Goal: Task Accomplishment & Management: Use online tool/utility

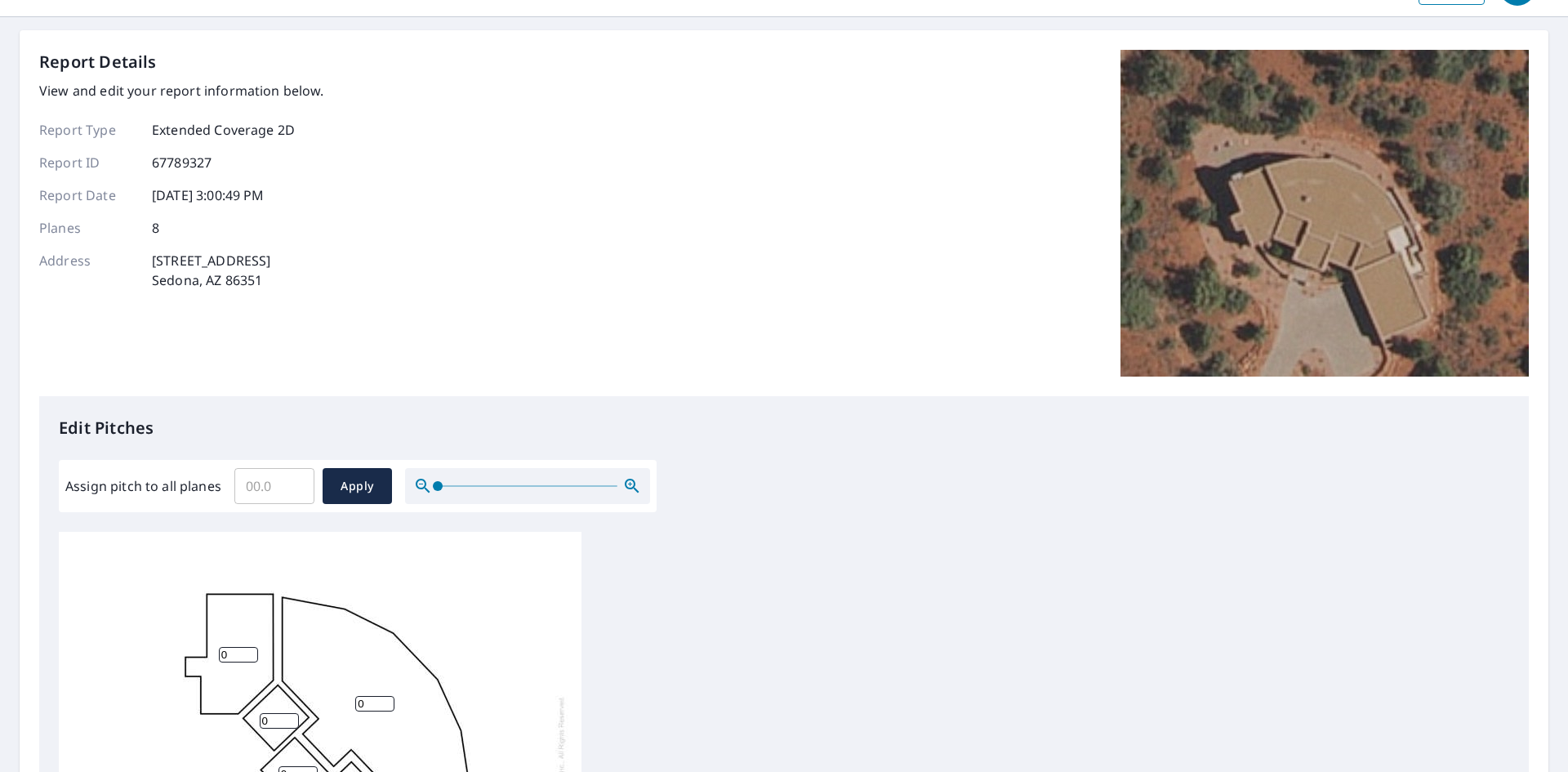
scroll to position [163, 0]
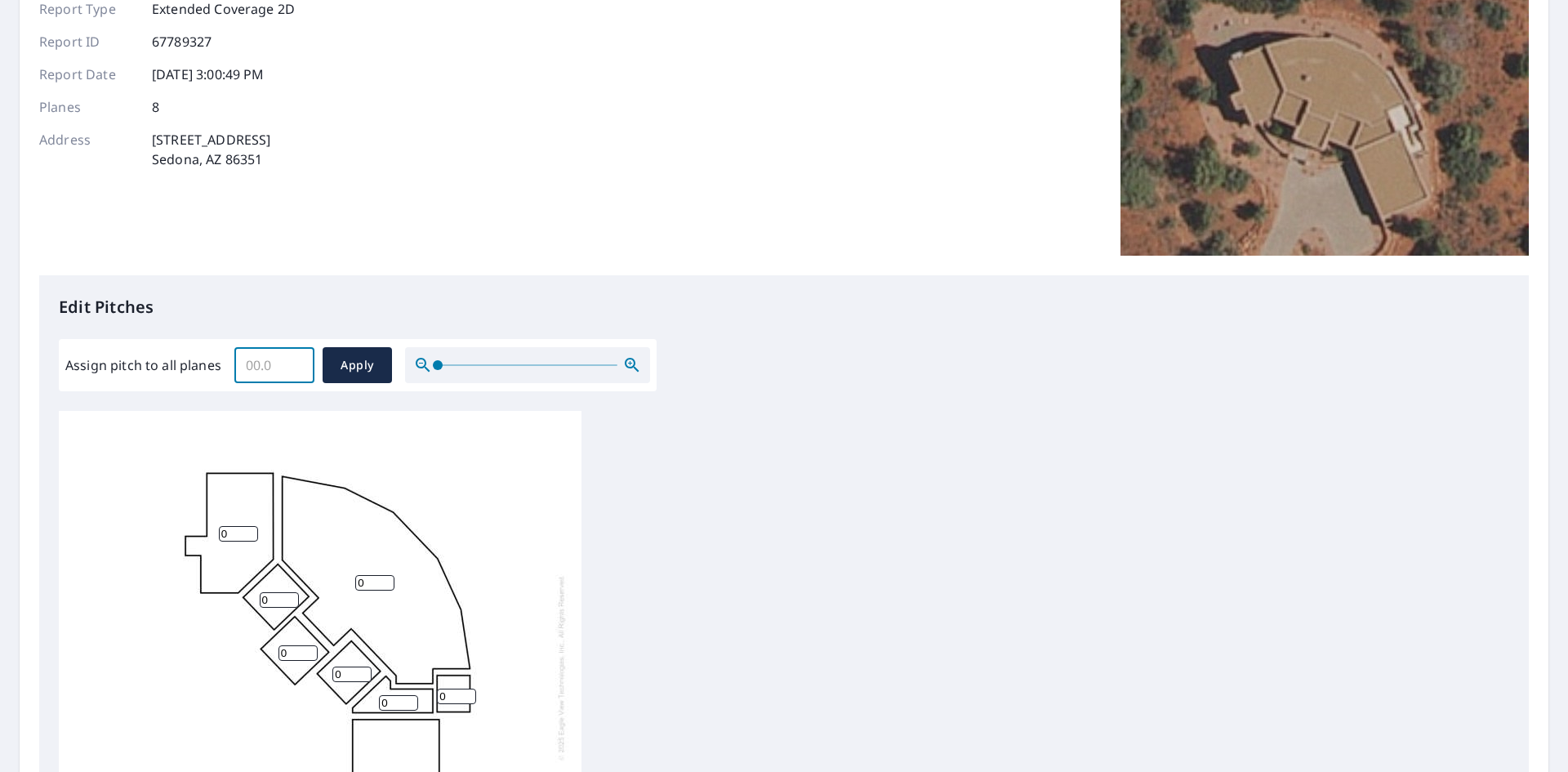
click at [273, 371] on input "Assign pitch to all planes" at bounding box center [274, 364] width 80 height 45
click at [241, 522] on input "0" at bounding box center [238, 529] width 39 height 15
drag, startPoint x: 239, startPoint y: 520, endPoint x: 158, endPoint y: 506, distance: 82.2
click at [158, 506] on div "0 0 0 0 0 0 0 0" at bounding box center [320, 664] width 523 height 513
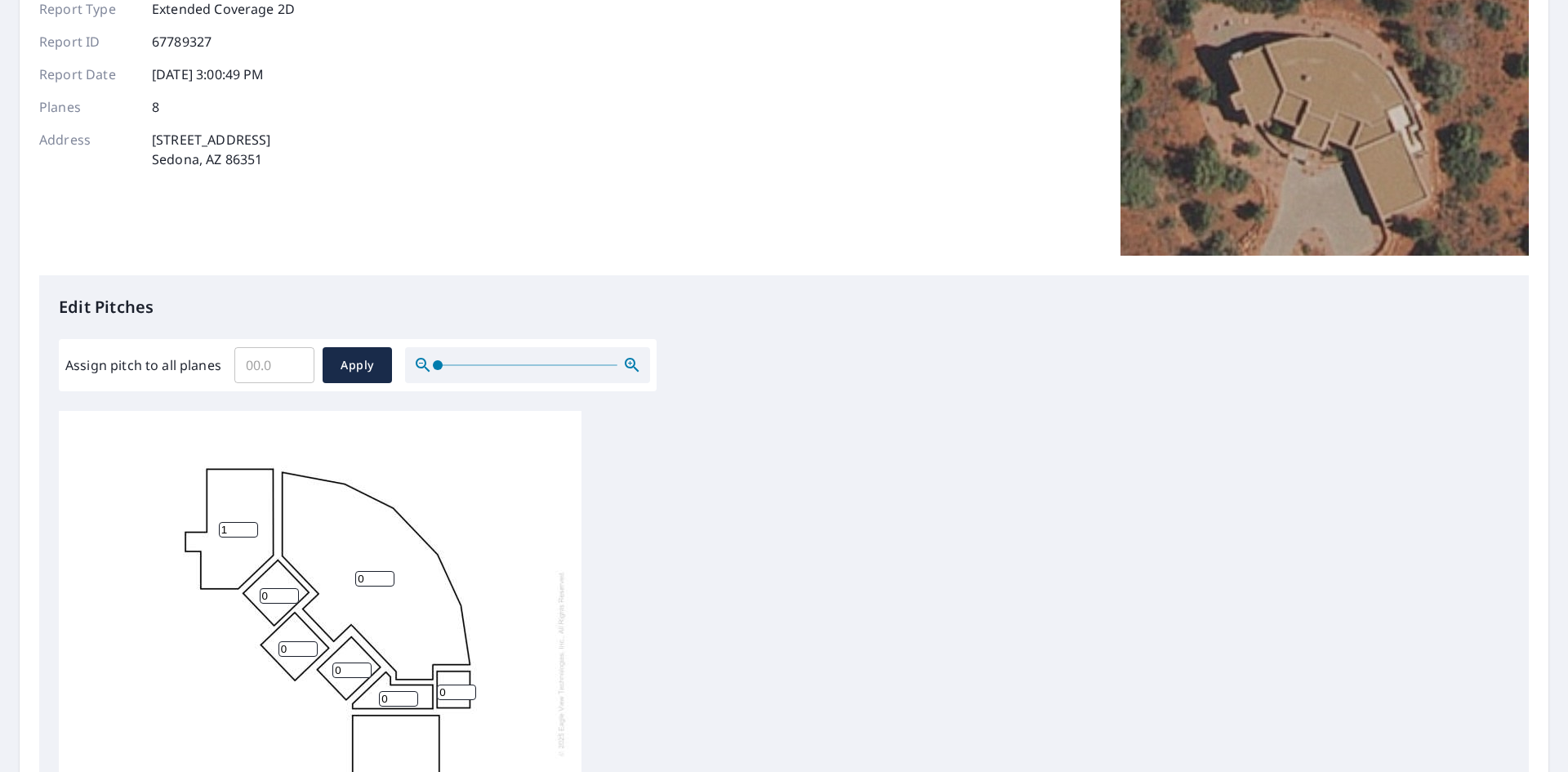
type input "1"
drag, startPoint x: 275, startPoint y: 585, endPoint x: 190, endPoint y: 585, distance: 85.0
click at [190, 585] on div "0 0 1 0 0 0 0 0" at bounding box center [320, 664] width 523 height 513
type input "1"
drag, startPoint x: 377, startPoint y: 569, endPoint x: 314, endPoint y: 564, distance: 63.2
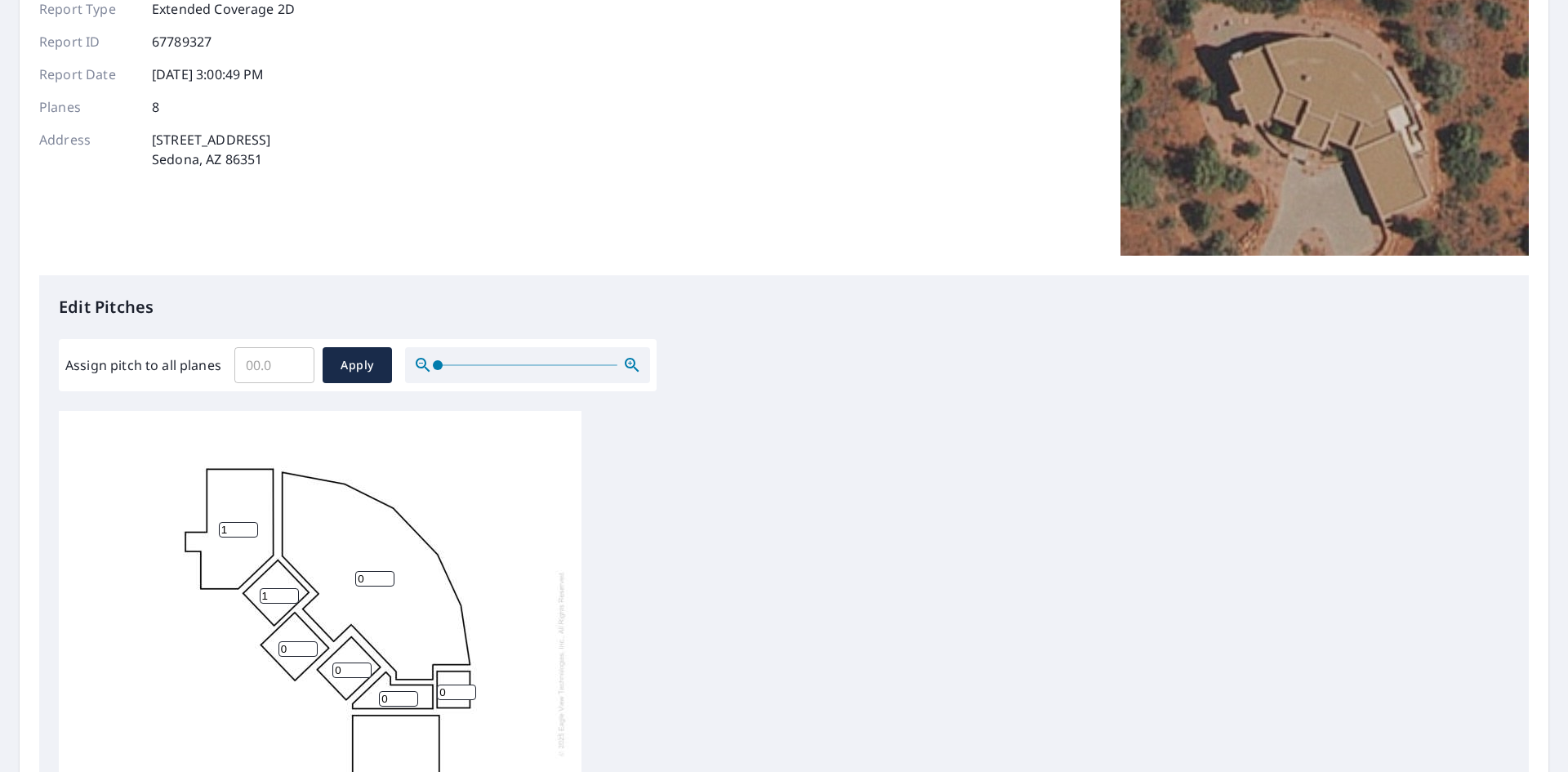
click at [314, 564] on div "0 0 1 0 1 0 0 0" at bounding box center [320, 664] width 523 height 513
type input "1"
drag, startPoint x: 303, startPoint y: 639, endPoint x: 249, endPoint y: 640, distance: 54.0
click at [279, 641] on input "0" at bounding box center [298, 649] width 39 height 15
type input "1"
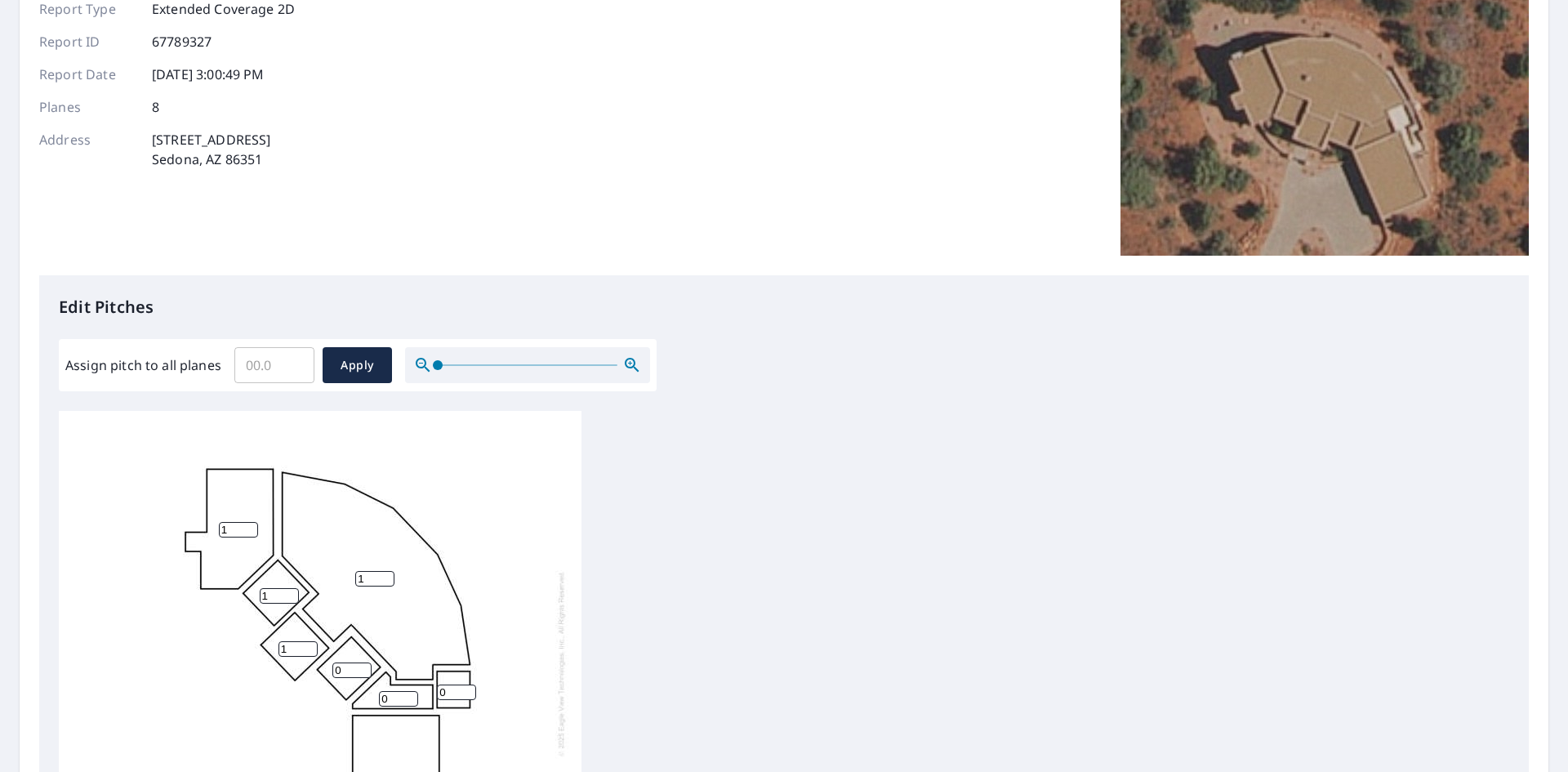
drag, startPoint x: 345, startPoint y: 656, endPoint x: 324, endPoint y: 656, distance: 21.0
click at [324, 656] on div "1 0 1 1 1 0 0 0" at bounding box center [320, 664] width 523 height 513
type input "1"
click at [400, 682] on div "1 0 1 1 1 1 0 0" at bounding box center [320, 664] width 523 height 513
drag, startPoint x: 399, startPoint y: 683, endPoint x: 364, endPoint y: 686, distance: 35.1
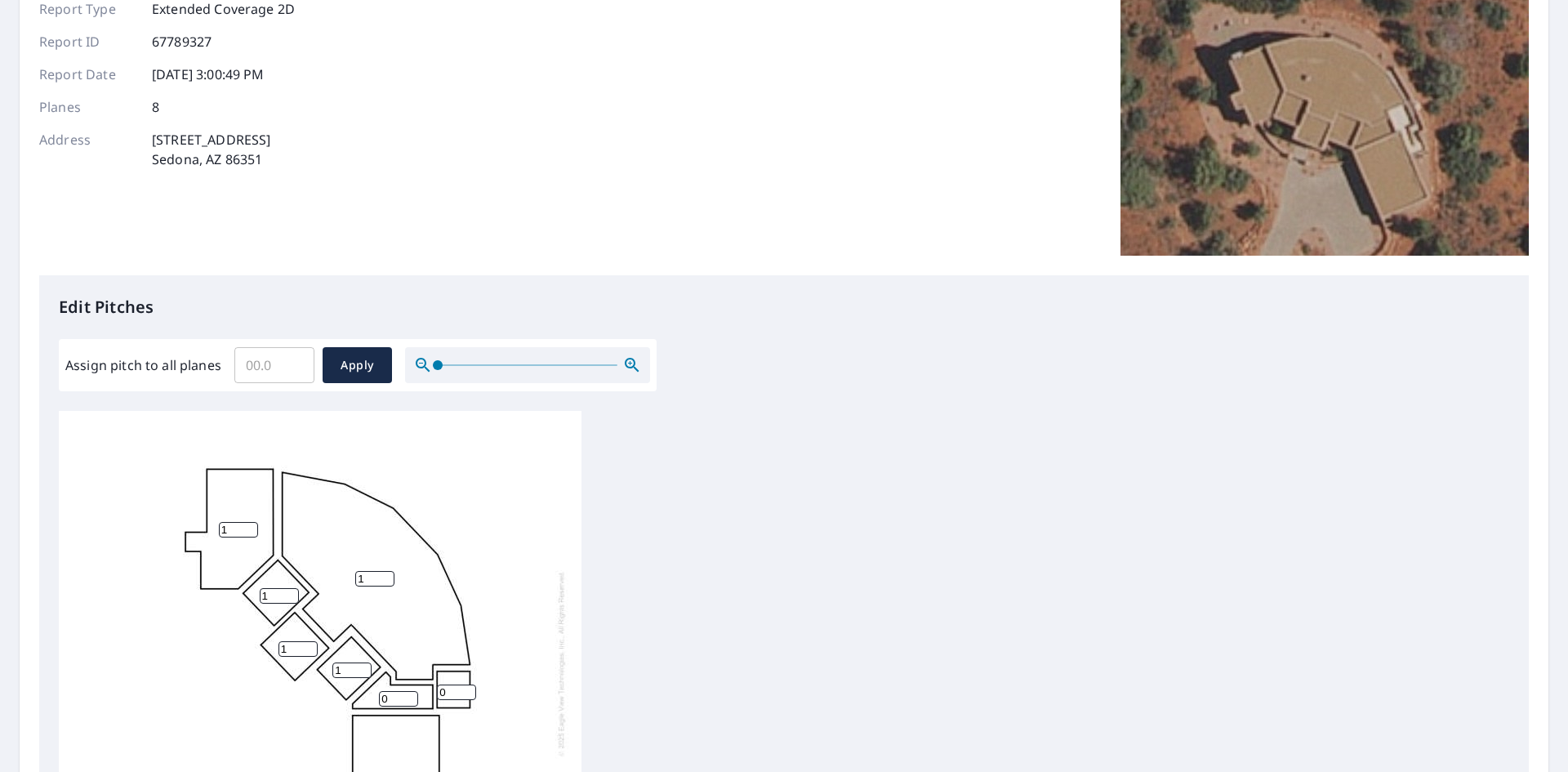
click at [364, 686] on div "1 0 1 1 1 1 0 0" at bounding box center [320, 664] width 523 height 513
type input "1"
drag, startPoint x: 439, startPoint y: 680, endPoint x: 397, endPoint y: 680, distance: 42.0
click at [397, 680] on div "1 0 1 1 1 1 1 0" at bounding box center [320, 664] width 523 height 513
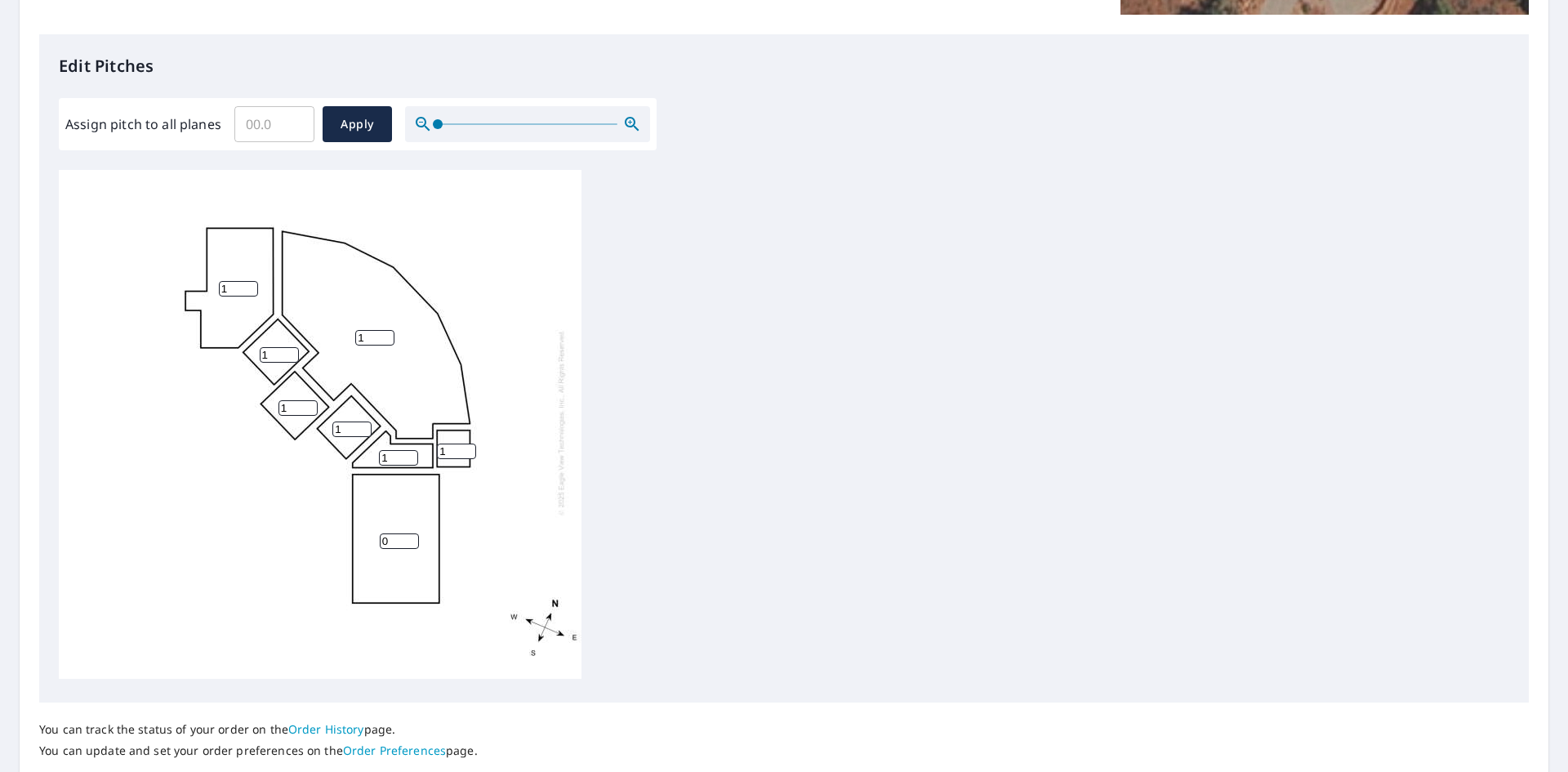
scroll to position [409, 0]
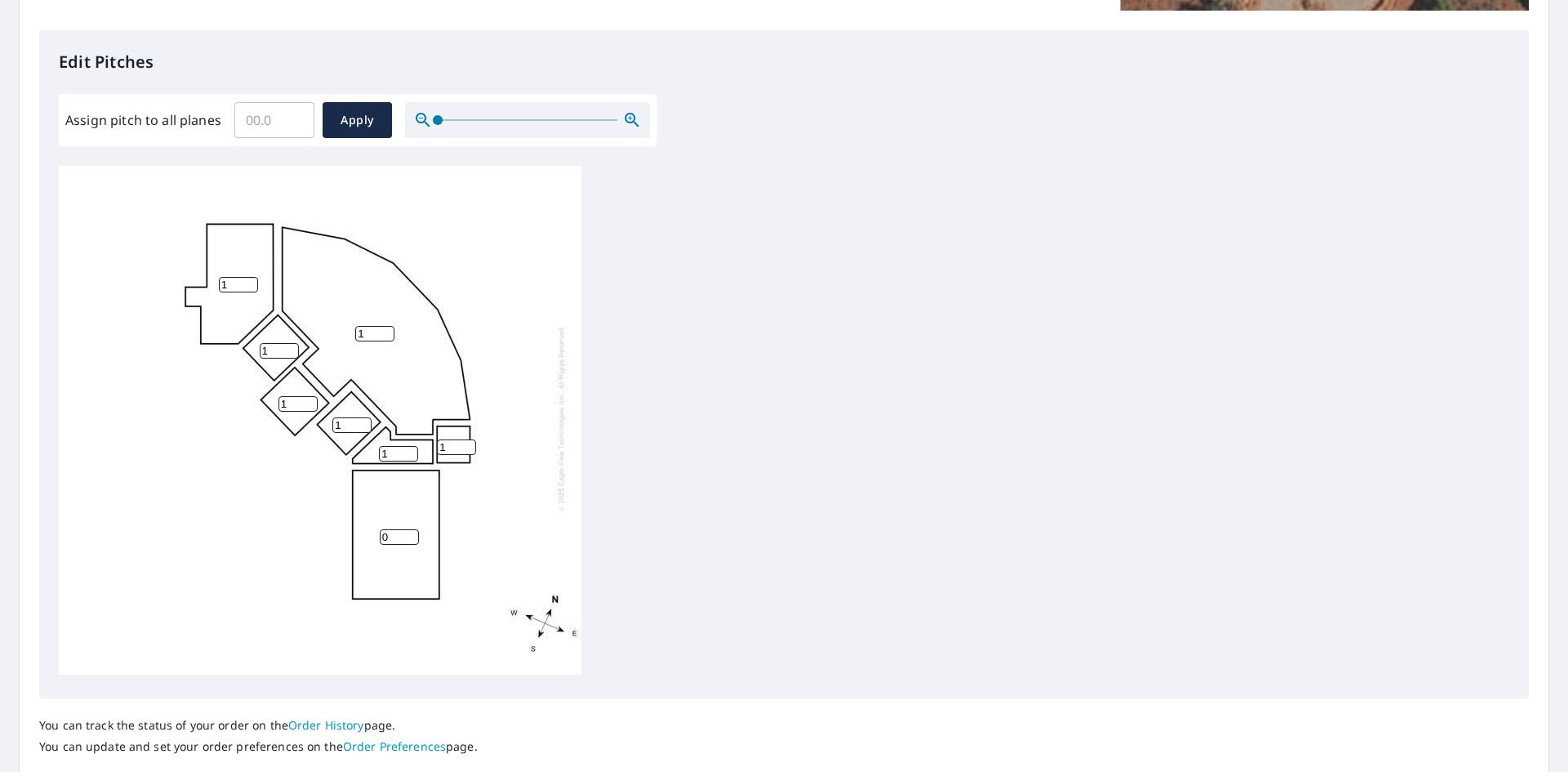
type input "1"
drag, startPoint x: 407, startPoint y: 525, endPoint x: 358, endPoint y: 520, distance: 49.3
click at [380, 529] on input "0" at bounding box center [400, 537] width 39 height 15
type input "1"
click at [738, 585] on div "1 1 1 1 1 1 1 1" at bounding box center [783, 423] width 1450 height 513
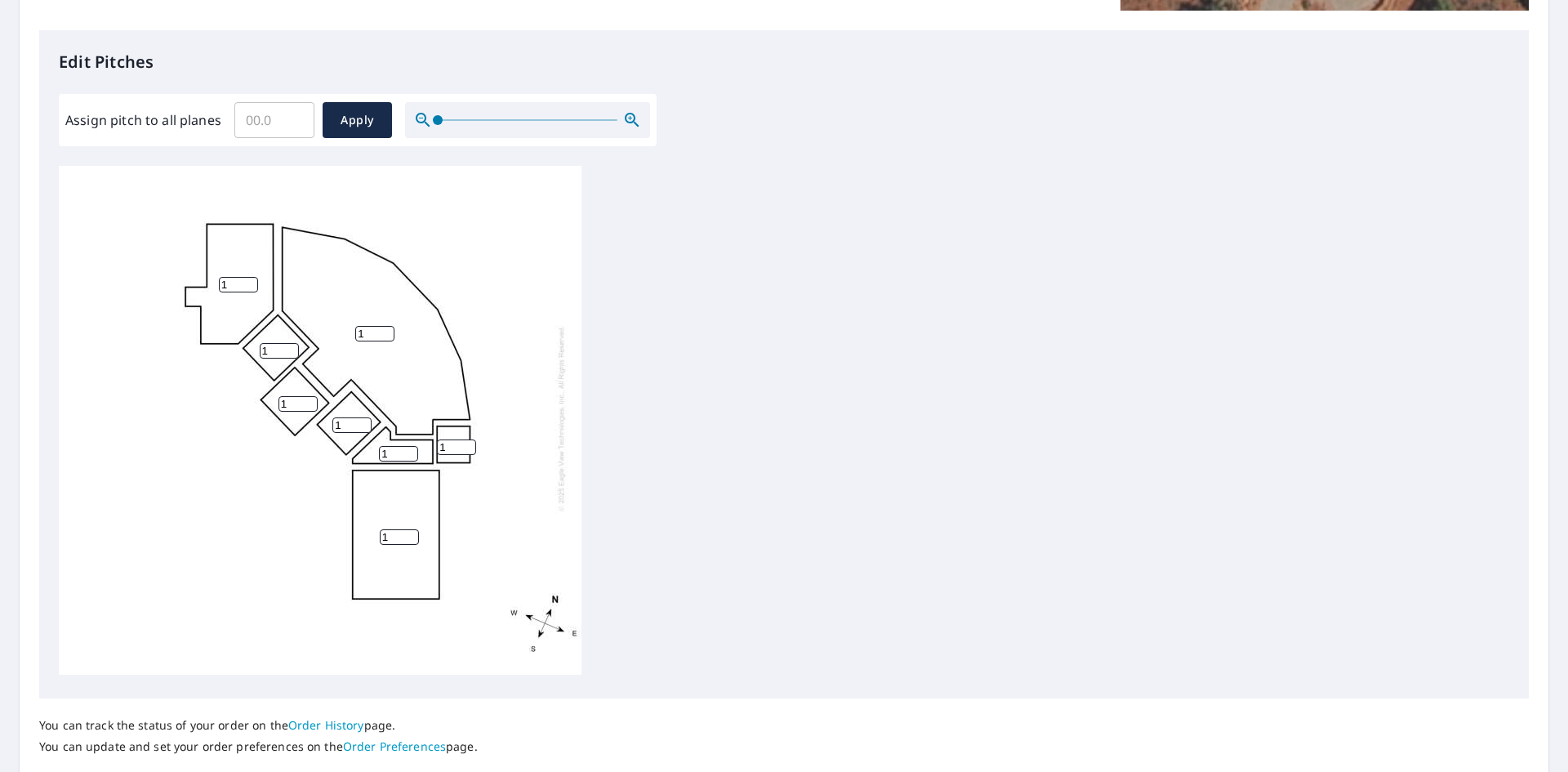
scroll to position [0, 0]
click at [356, 124] on span "Apply" at bounding box center [357, 120] width 44 height 20
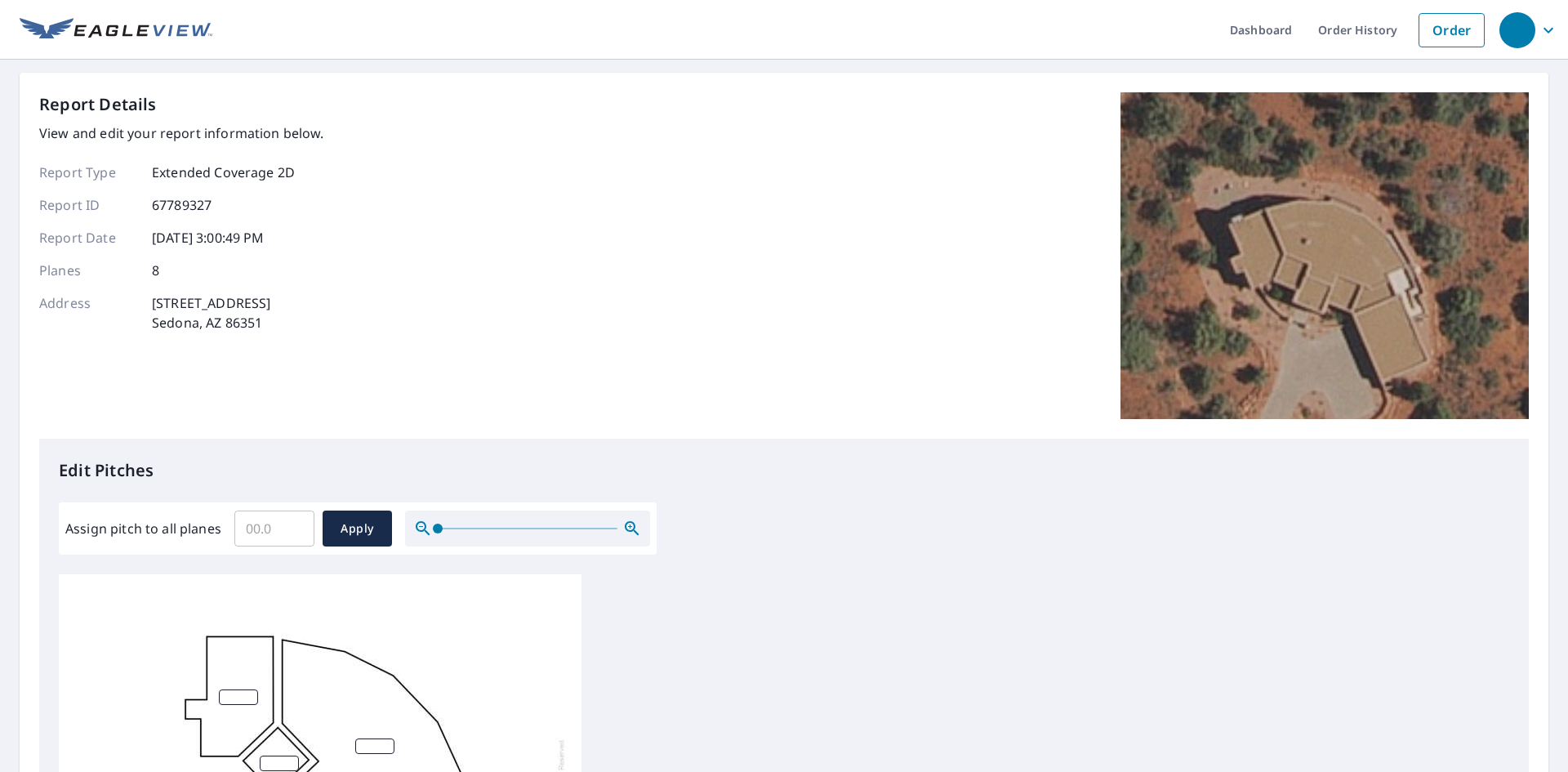
click at [278, 534] on input "Assign pitch to all planes" at bounding box center [274, 528] width 80 height 45
type input "1"
click at [347, 511] on button "Apply" at bounding box center [357, 529] width 69 height 36
type input "1"
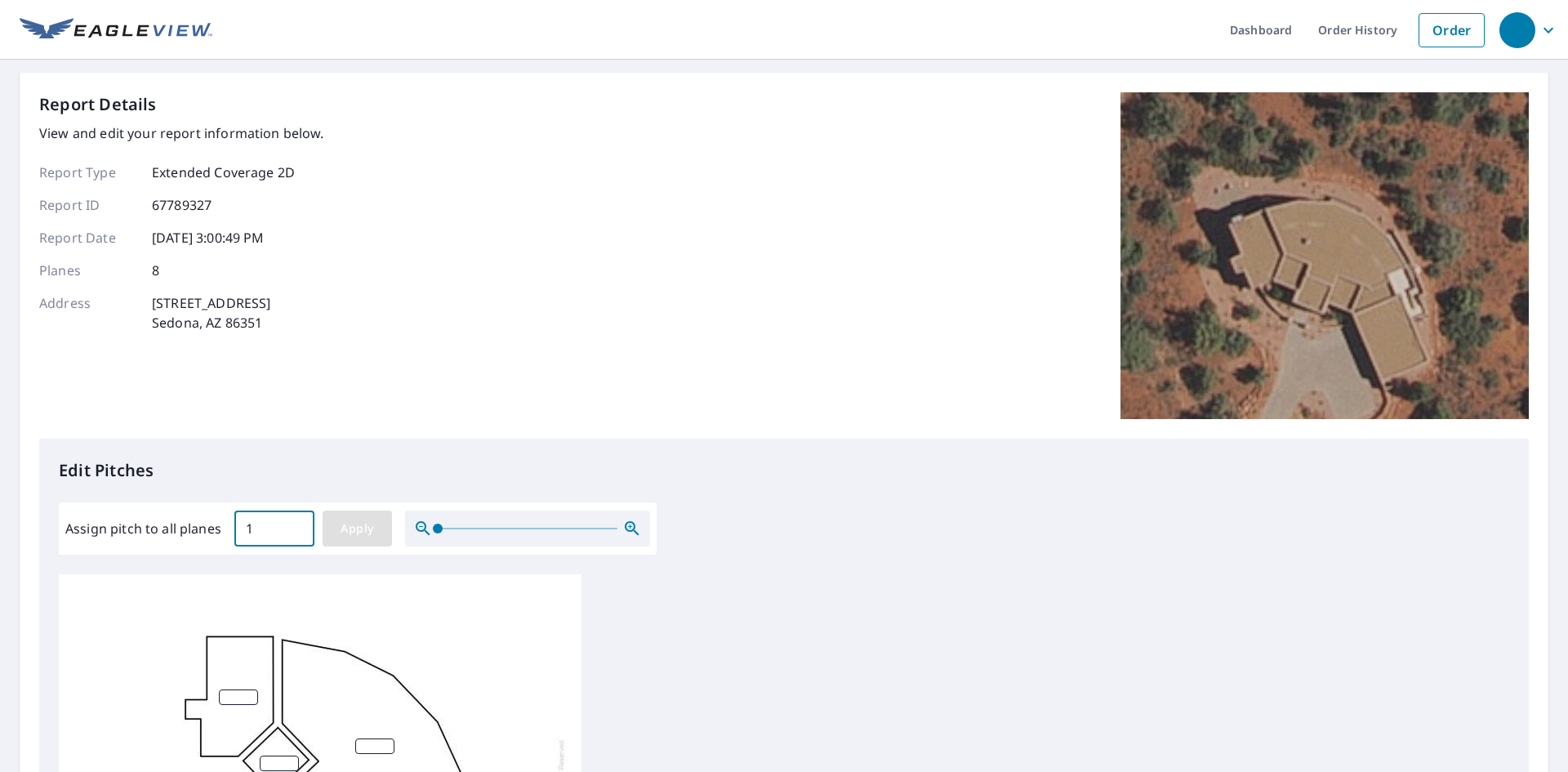
type input "1"
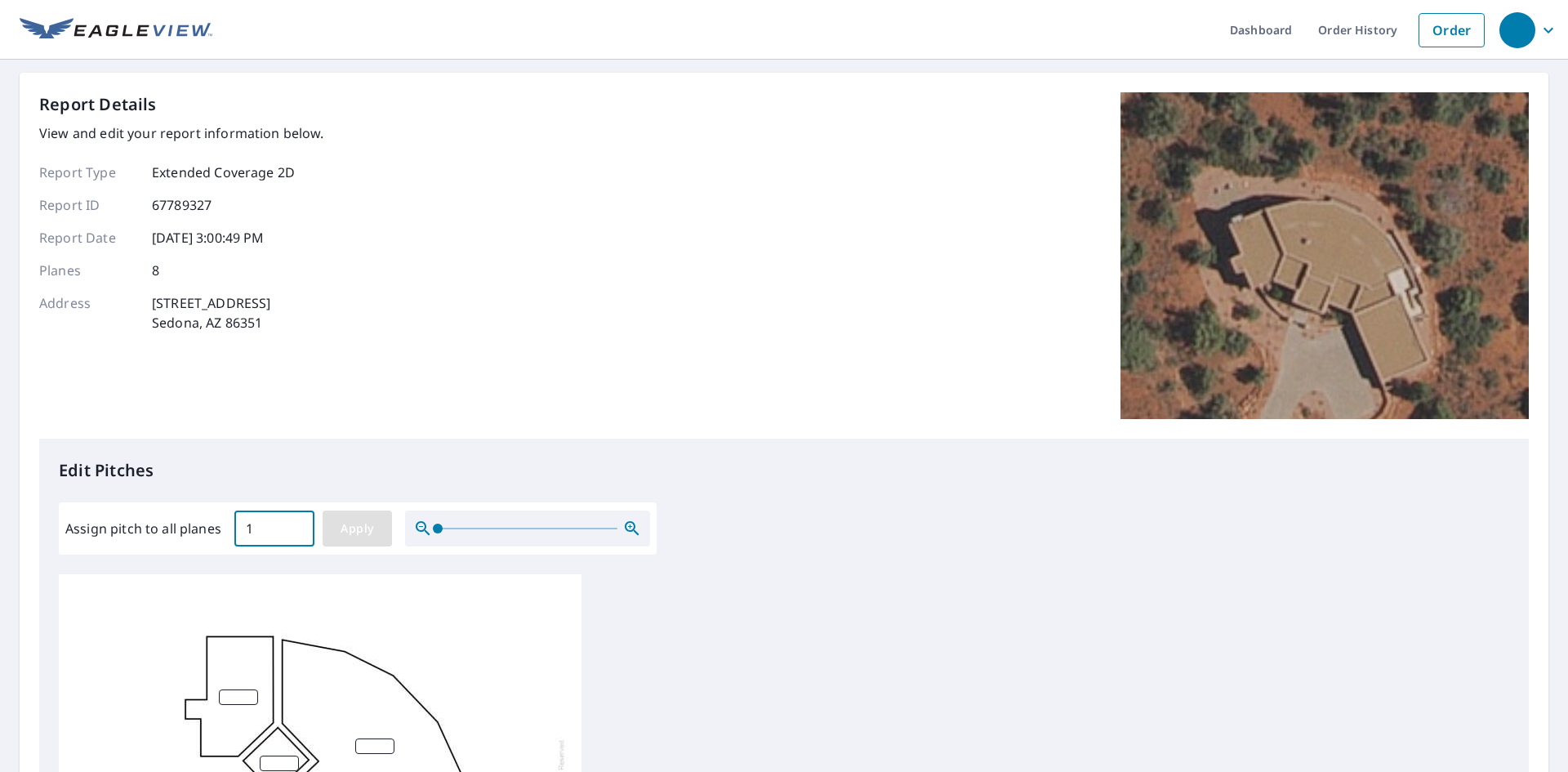
type input "1"
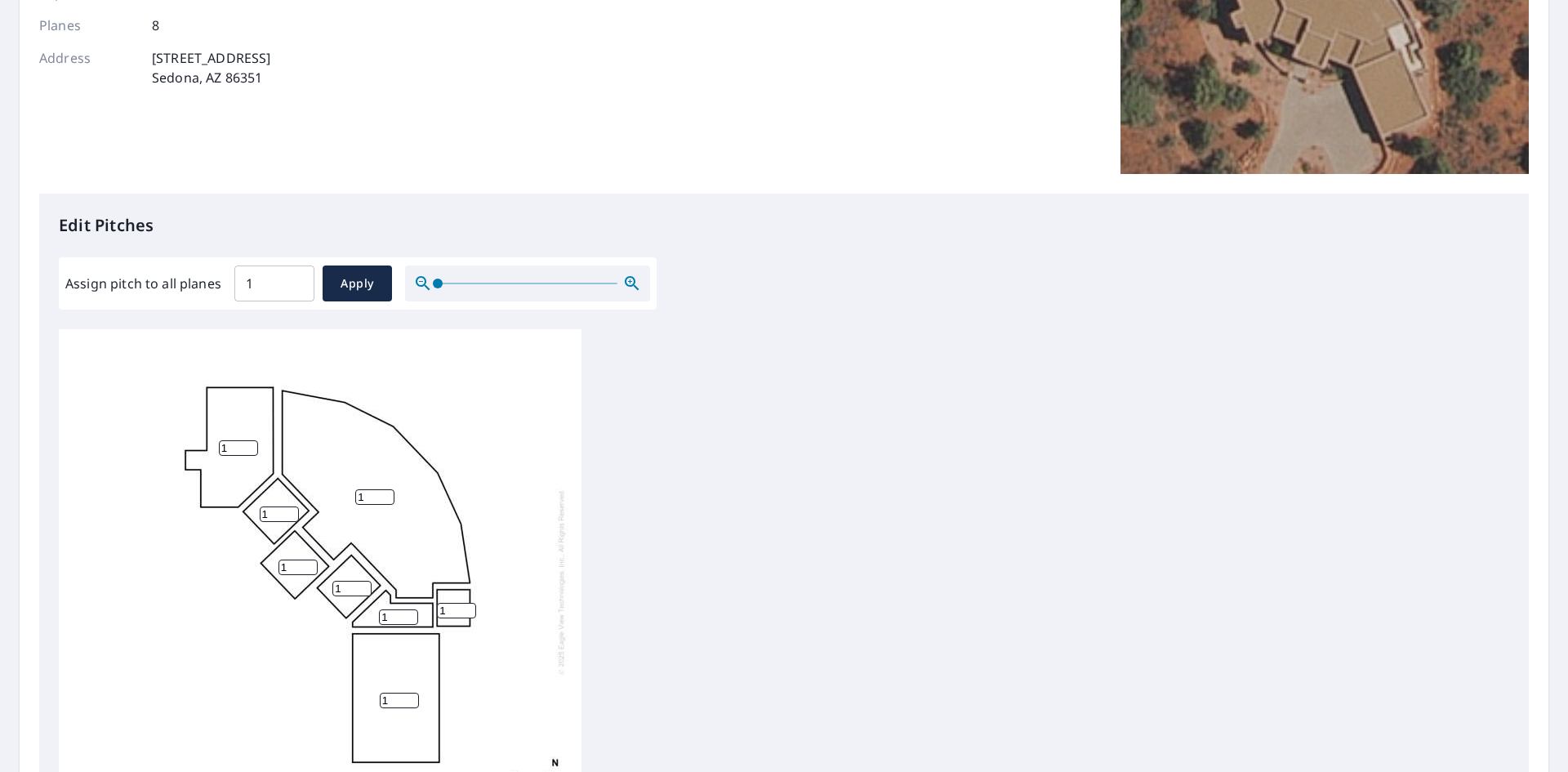
scroll to position [521, 0]
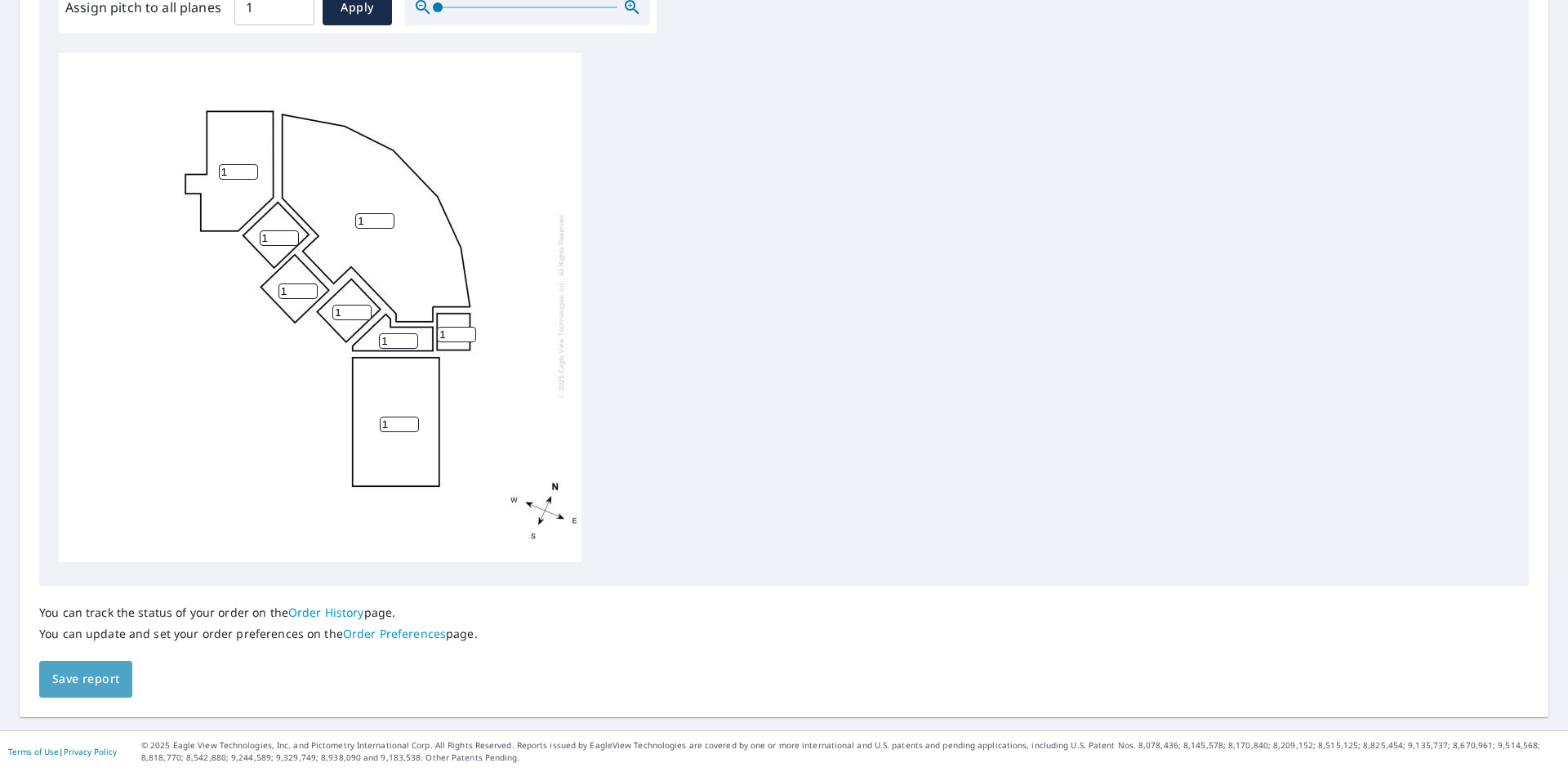
click at [119, 693] on button "Save report" at bounding box center [85, 679] width 93 height 36
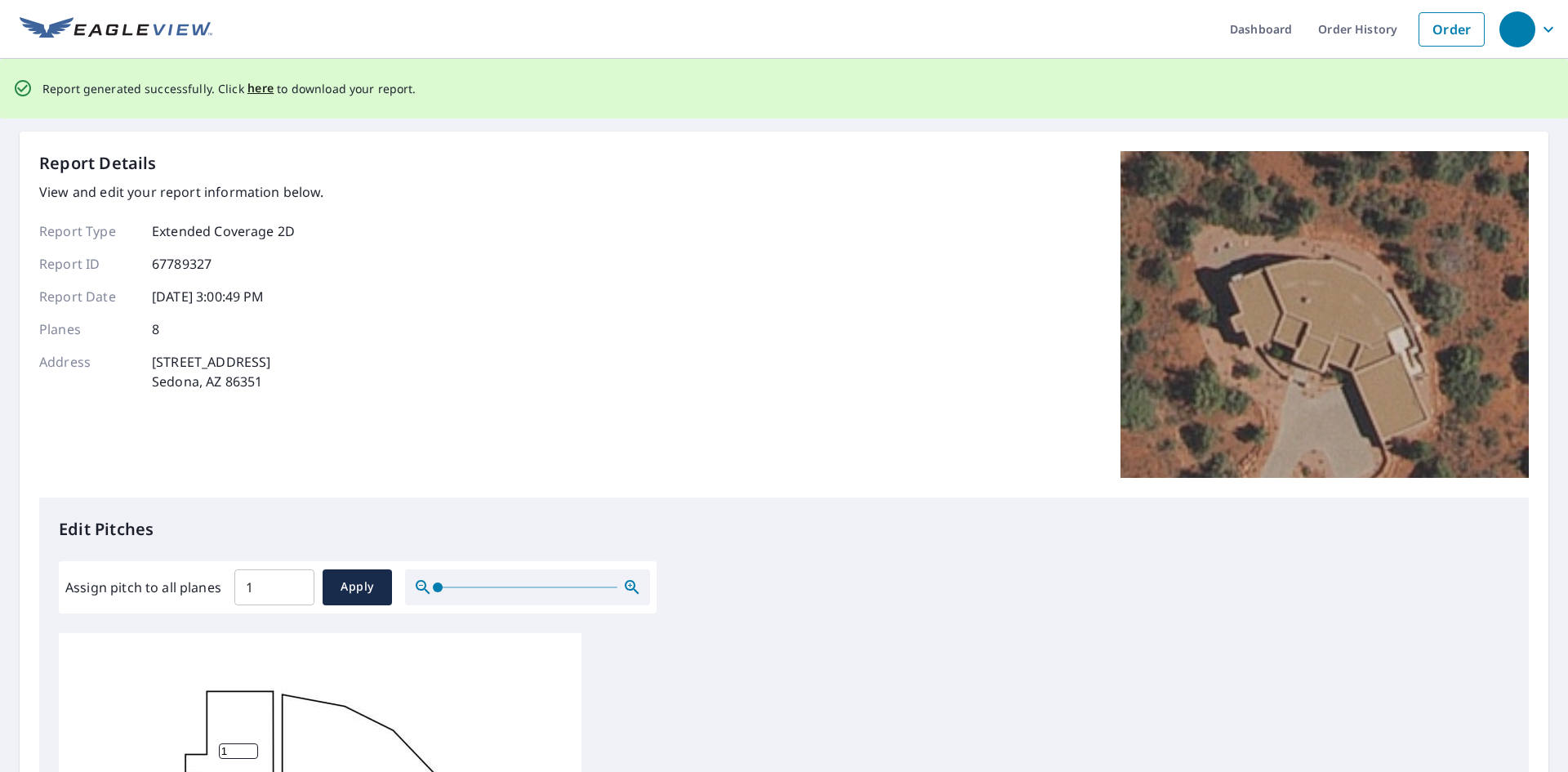
scroll to position [0, 0]
click at [257, 90] on span "here" at bounding box center [261, 89] width 27 height 20
